Goal: Browse casually

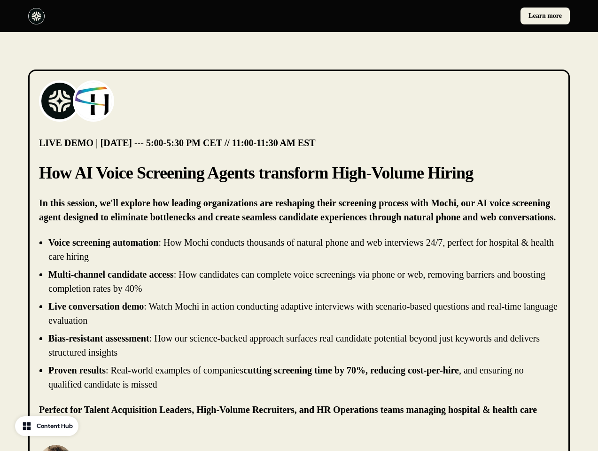
click at [299, 16] on div "Learn more" at bounding box center [299, 16] width 598 height 32
click at [162, 16] on div at bounding box center [161, 16] width 267 height 16
click at [437, 16] on div "Learn more" at bounding box center [436, 16] width 267 height 17
click at [60, 101] on img at bounding box center [60, 101] width 38 height 38
click at [94, 101] on img at bounding box center [94, 101] width 38 height 38
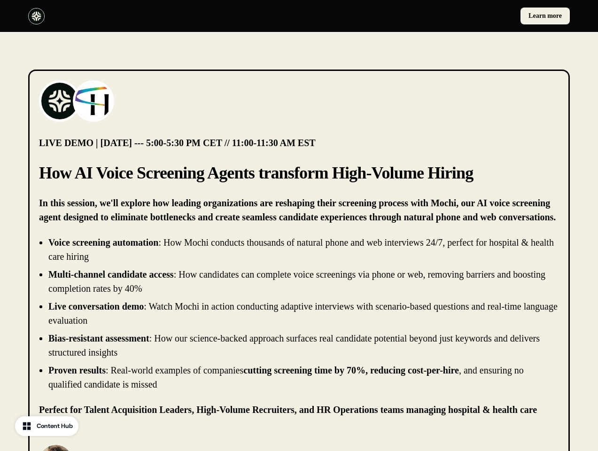
click at [299, 313] on li "Live conversation demo : Watch Mochi in action conducting adaptive interviews w…" at bounding box center [303, 313] width 511 height 28
click at [122, 451] on p "[PERSON_NAME]" at bounding box center [136, 457] width 112 height 11
